Goal: Information Seeking & Learning: Learn about a topic

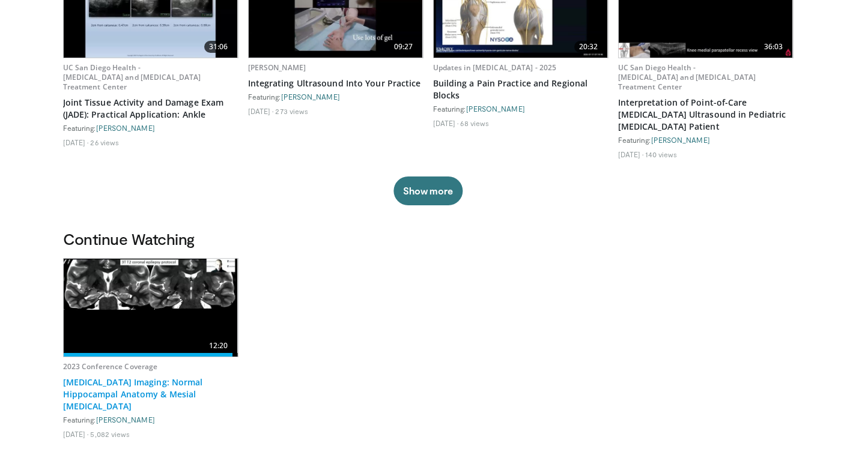
scroll to position [240, 0]
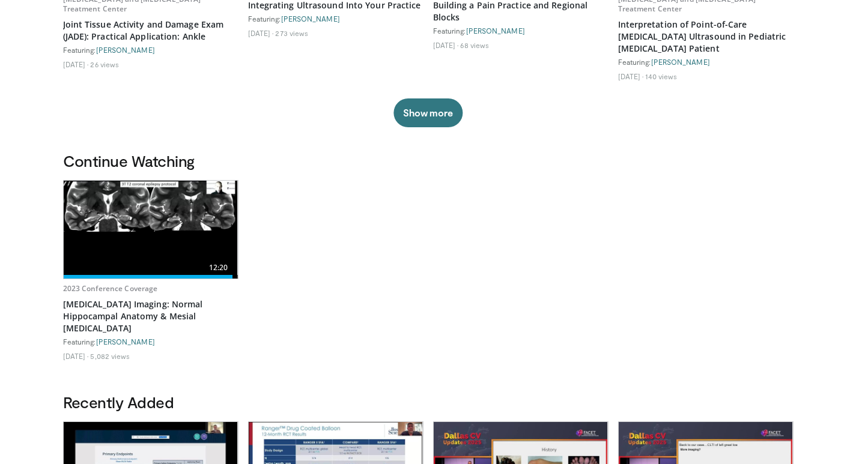
drag, startPoint x: 182, startPoint y: 118, endPoint x: 163, endPoint y: 315, distance: 197.9
click at [182, 118] on div "Recommended for You 31:06 UC San Diego Health - Hemophilia and Thrombosis Treat…" at bounding box center [428, 1] width 745 height 299
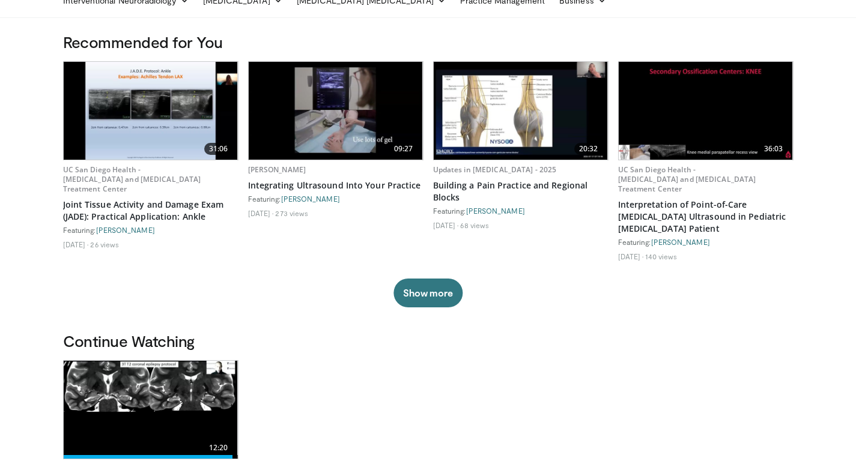
scroll to position [0, 0]
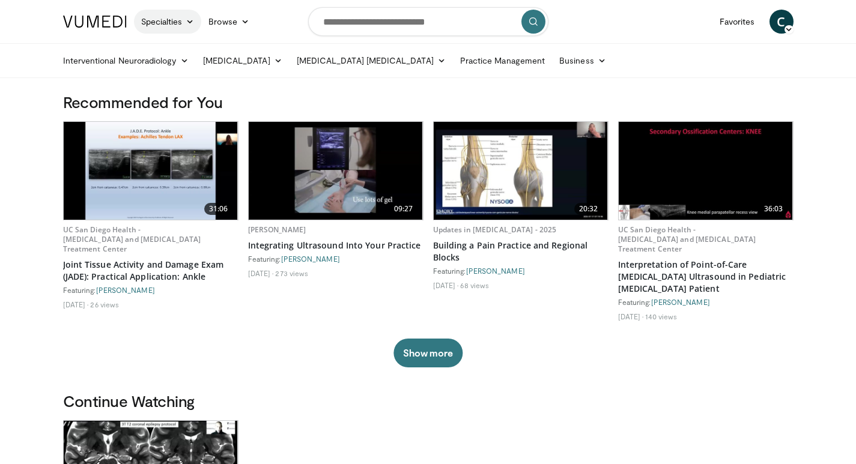
click at [173, 17] on link "Specialties" at bounding box center [168, 22] width 68 height 24
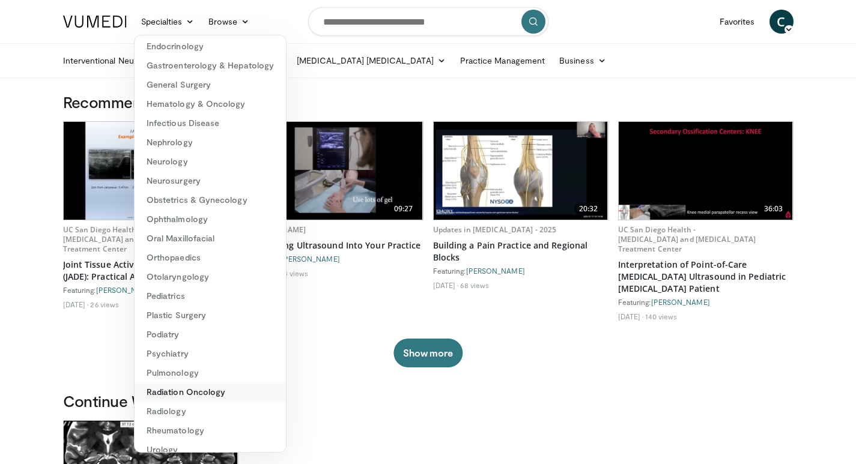
scroll to position [131, 0]
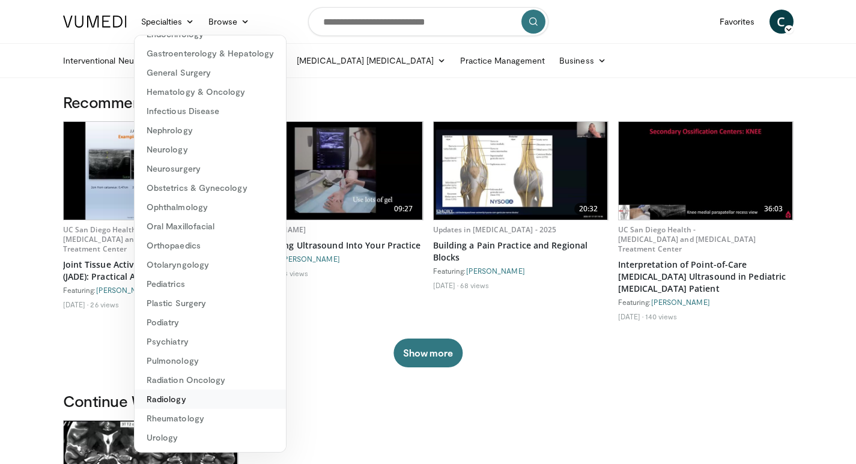
click at [172, 401] on link "Radiology" at bounding box center [210, 399] width 151 height 19
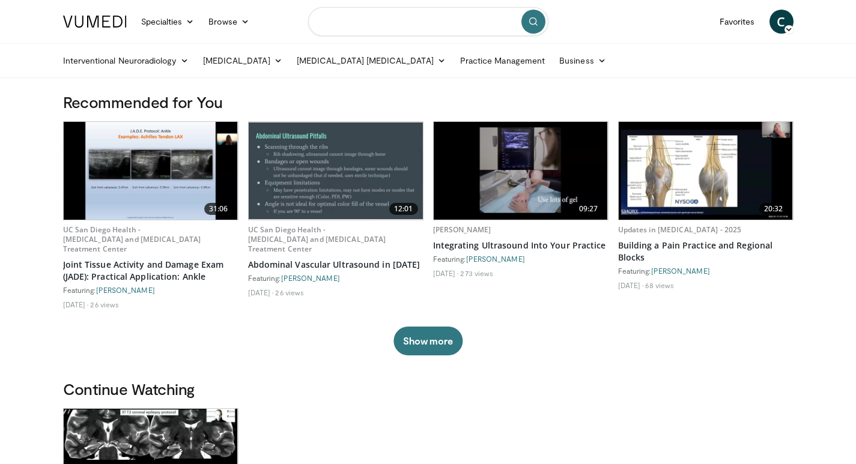
click at [354, 17] on input "Search topics, interventions" at bounding box center [428, 21] width 240 height 29
type input "**********"
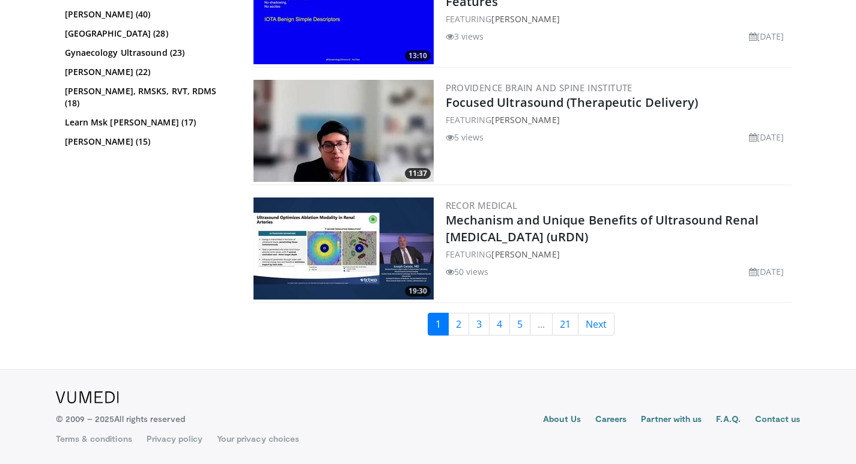
scroll to position [2778, 0]
click at [462, 326] on link "2" at bounding box center [458, 324] width 21 height 23
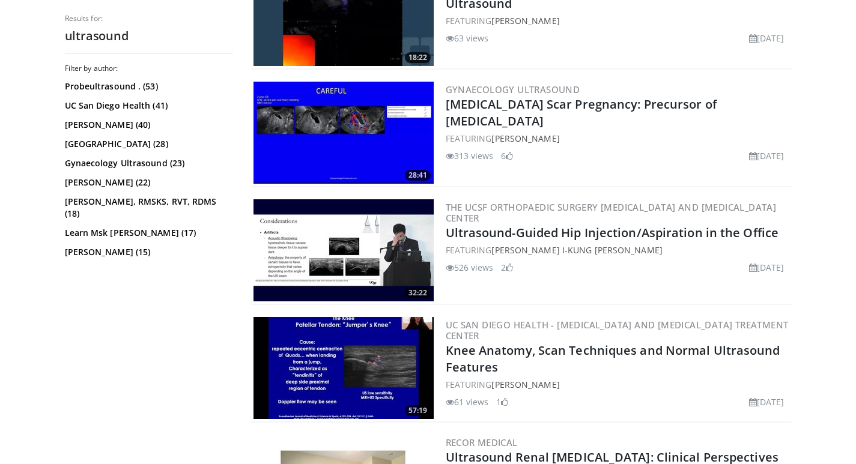
scroll to position [1562, 0]
